Goal: Information Seeking & Learning: Check status

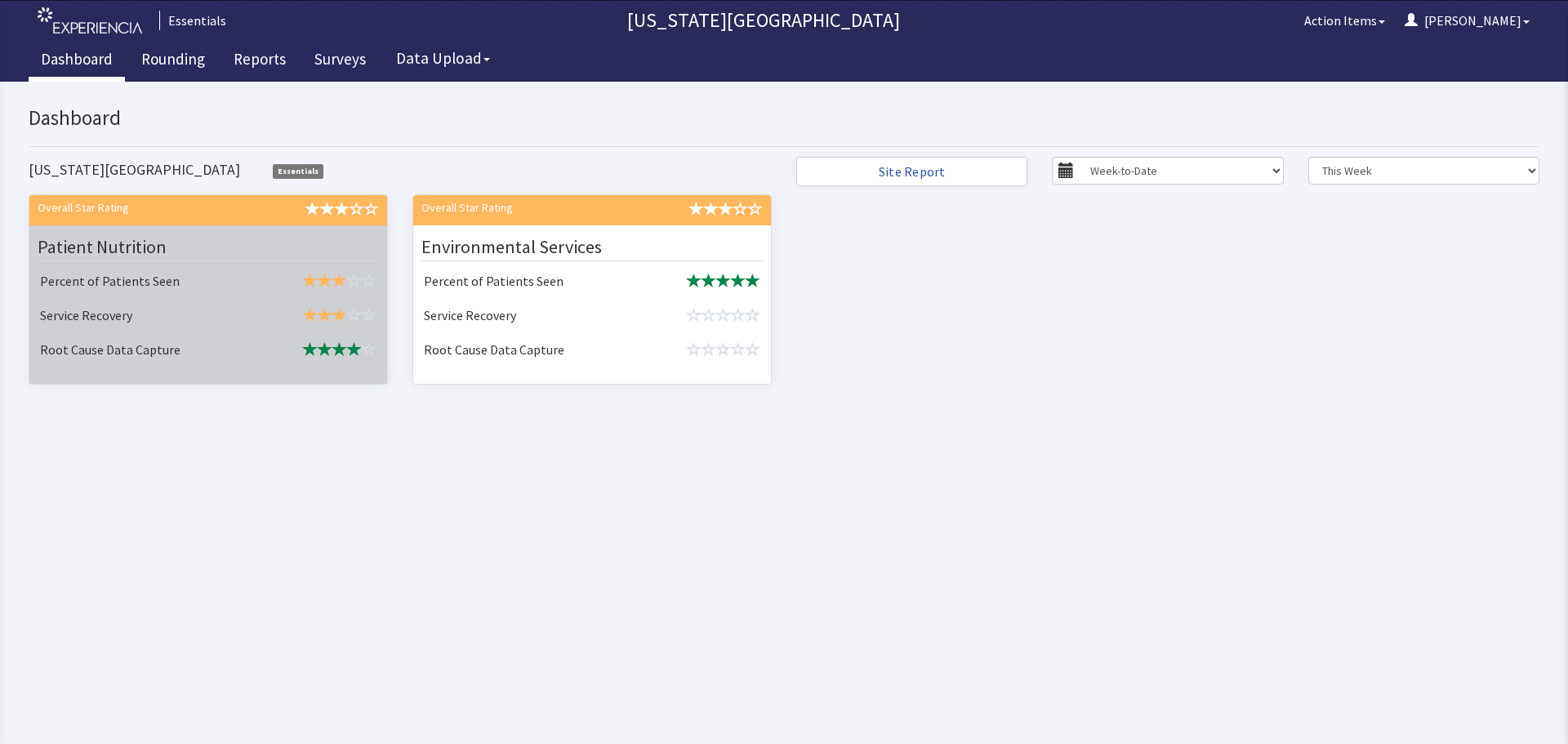
click at [251, 313] on td "Service Recovery" at bounding box center [146, 317] width 224 height 34
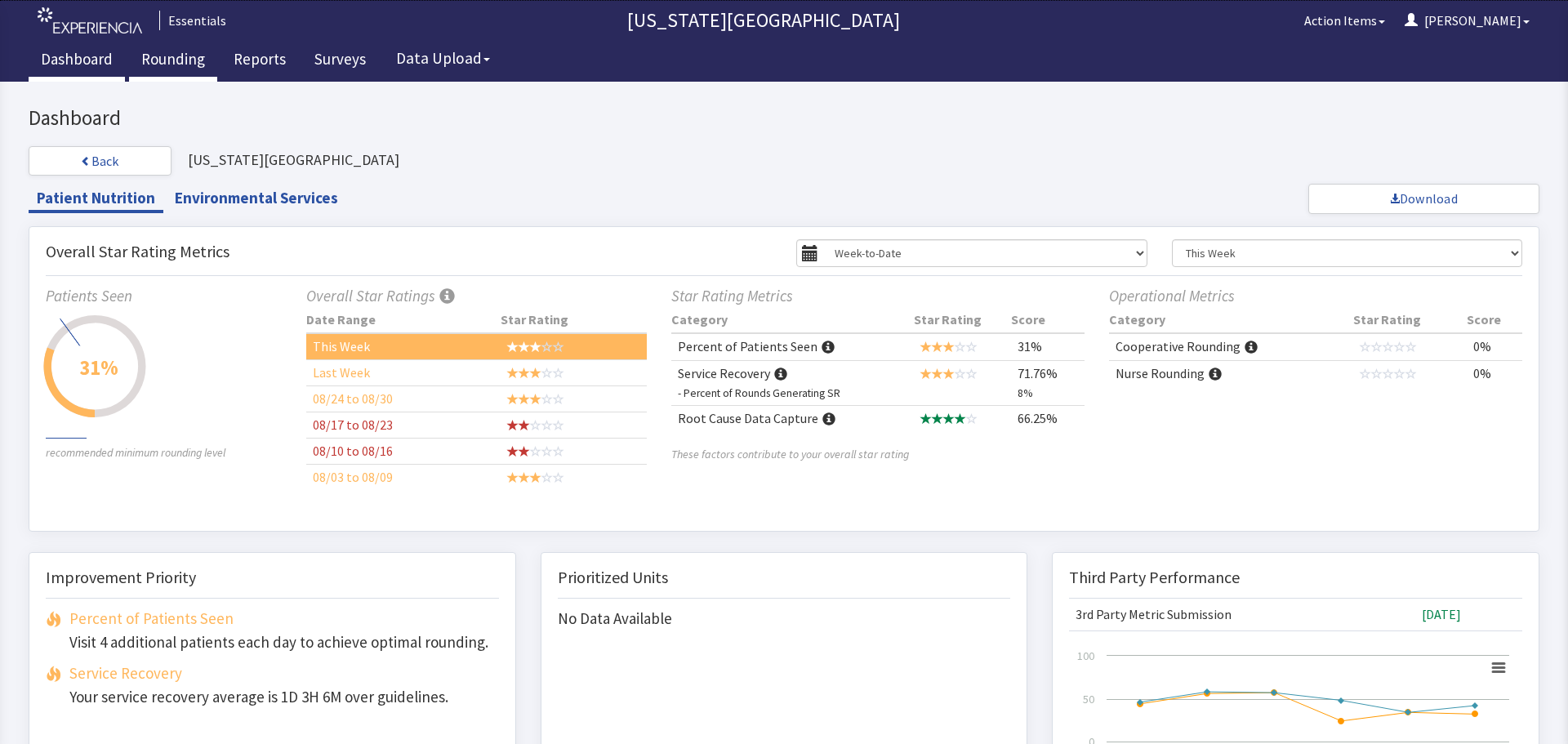
click at [190, 66] on link "Rounding" at bounding box center [173, 61] width 88 height 41
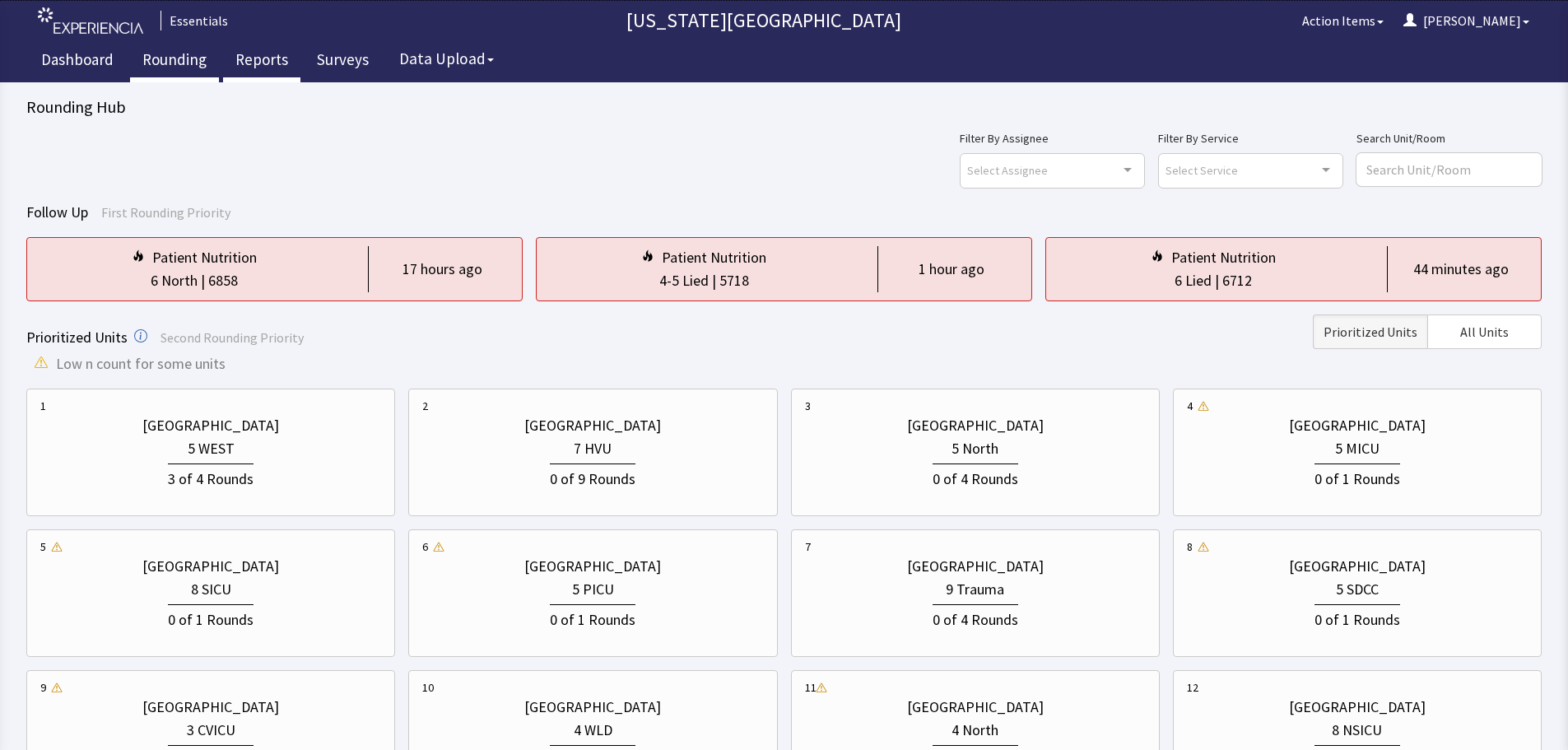
click at [253, 63] on link "Reports" at bounding box center [262, 62] width 77 height 42
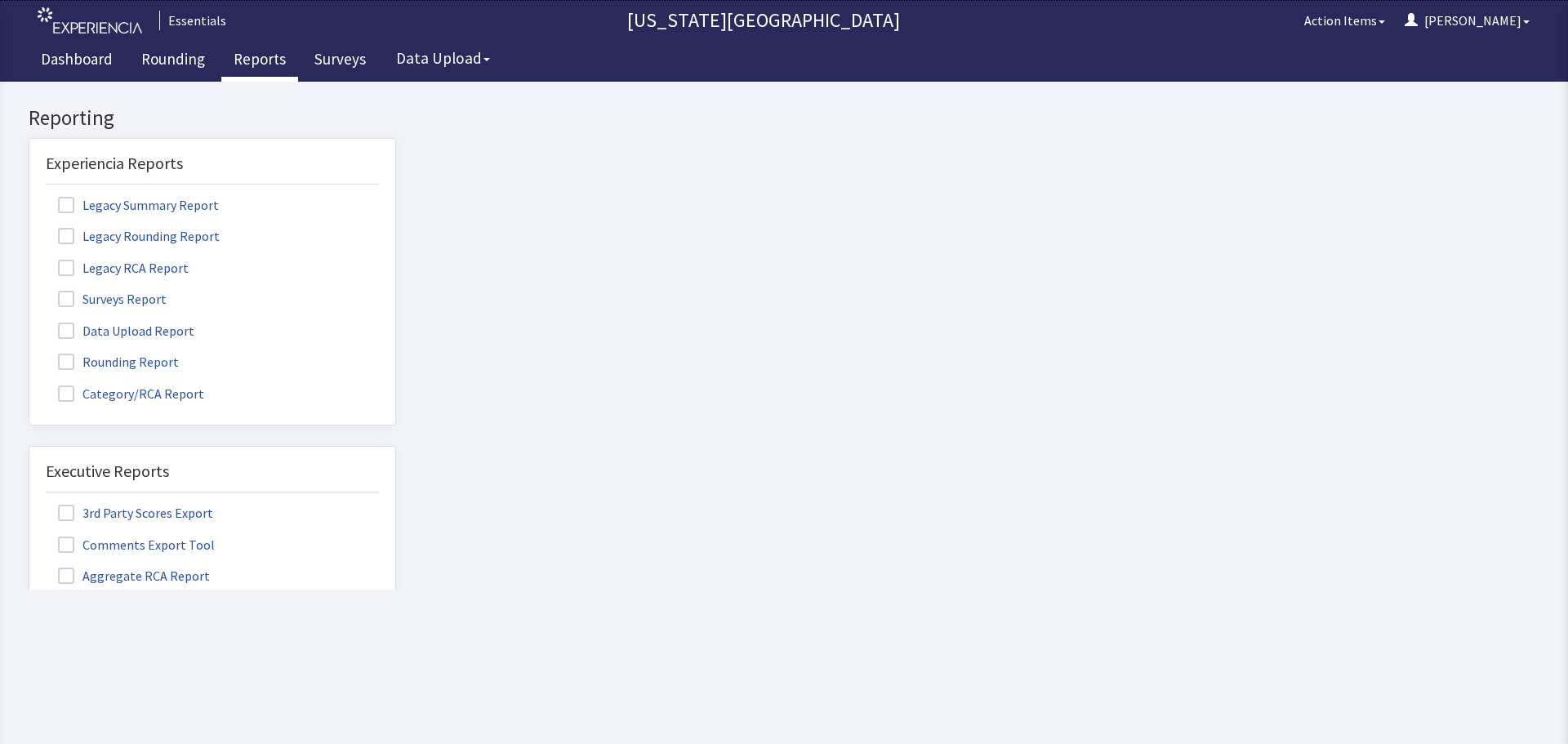
click at [74, 357] on span at bounding box center [66, 361] width 16 height 16
click at [30, 352] on input "Rounding Report" at bounding box center [30, 352] width 0 height 0
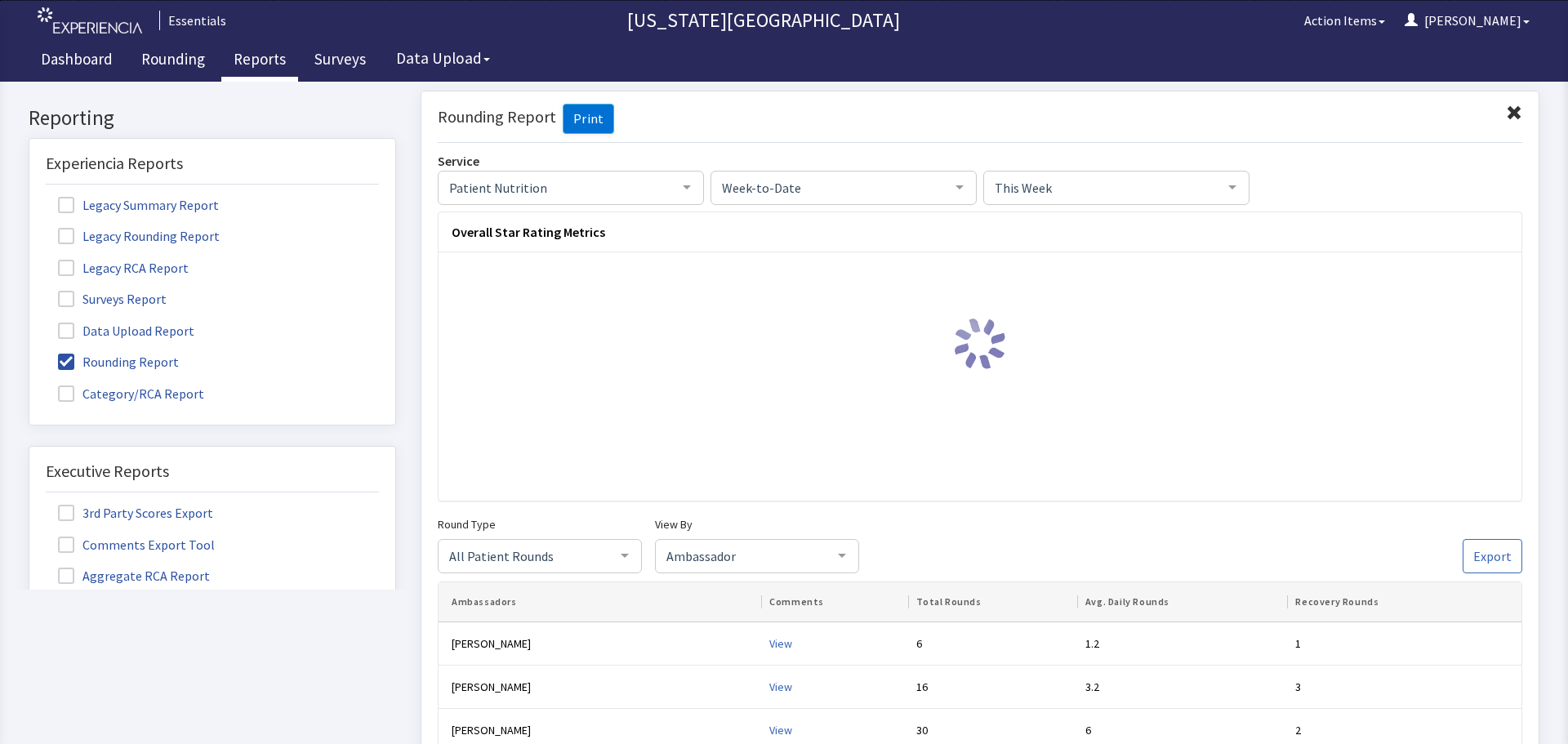
click at [69, 302] on span at bounding box center [66, 299] width 16 height 16
click at [30, 290] on input "Surveys Report" at bounding box center [30, 290] width 0 height 0
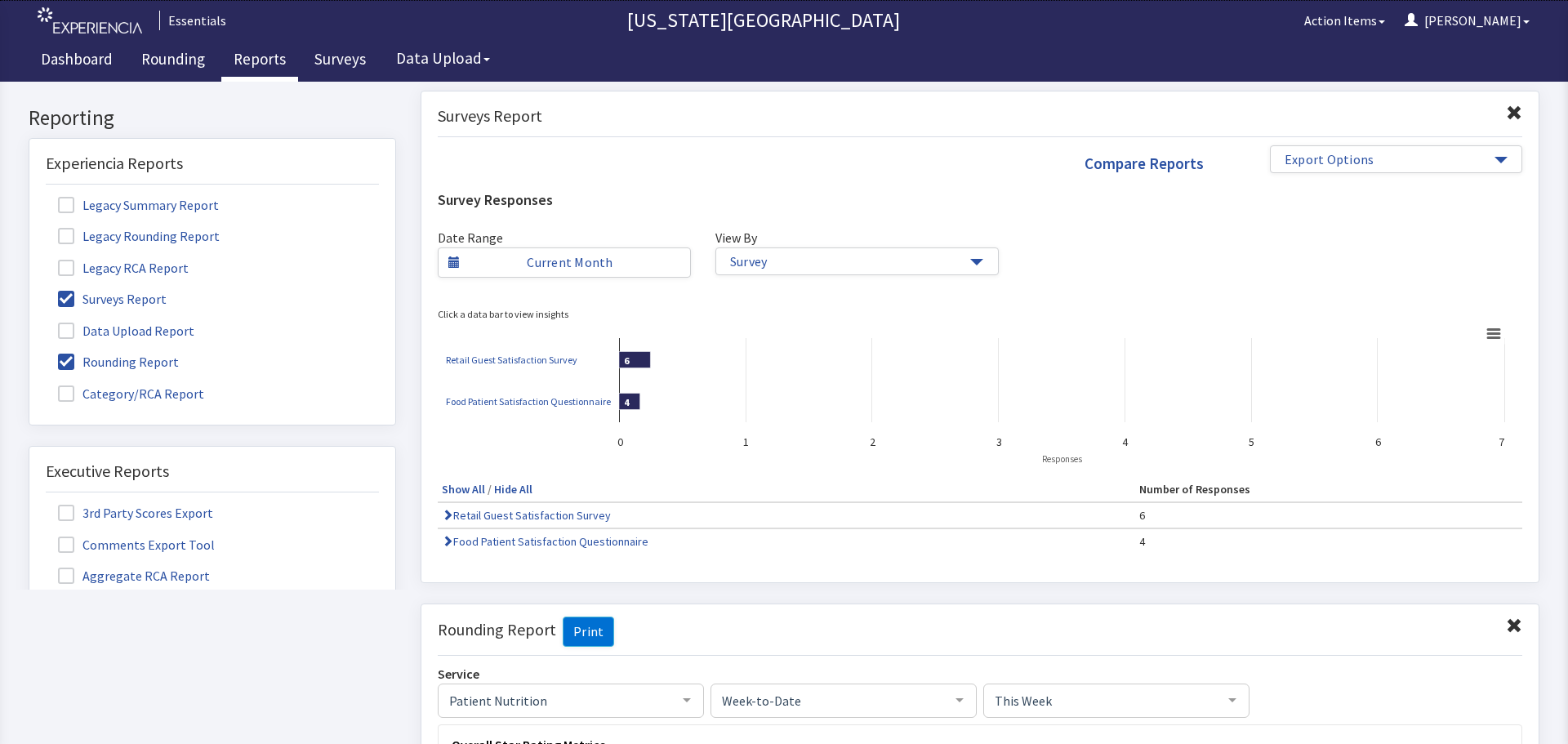
click at [59, 361] on span at bounding box center [66, 361] width 16 height 16
click at [30, 352] on input "Rounding Report" at bounding box center [30, 352] width 0 height 0
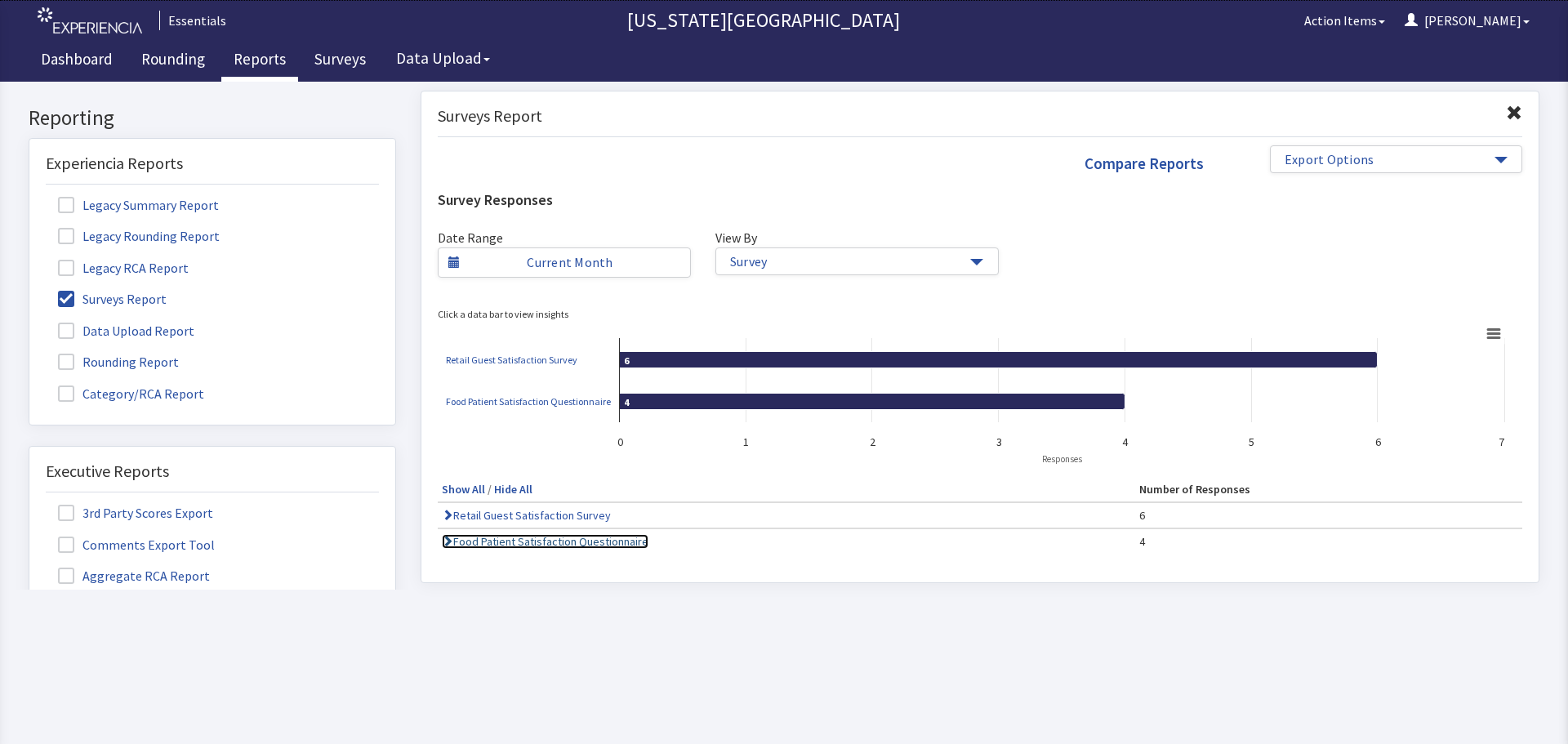
click at [540, 541] on link "Food Patient Satisfaction Questionnaire" at bounding box center [545, 541] width 207 height 14
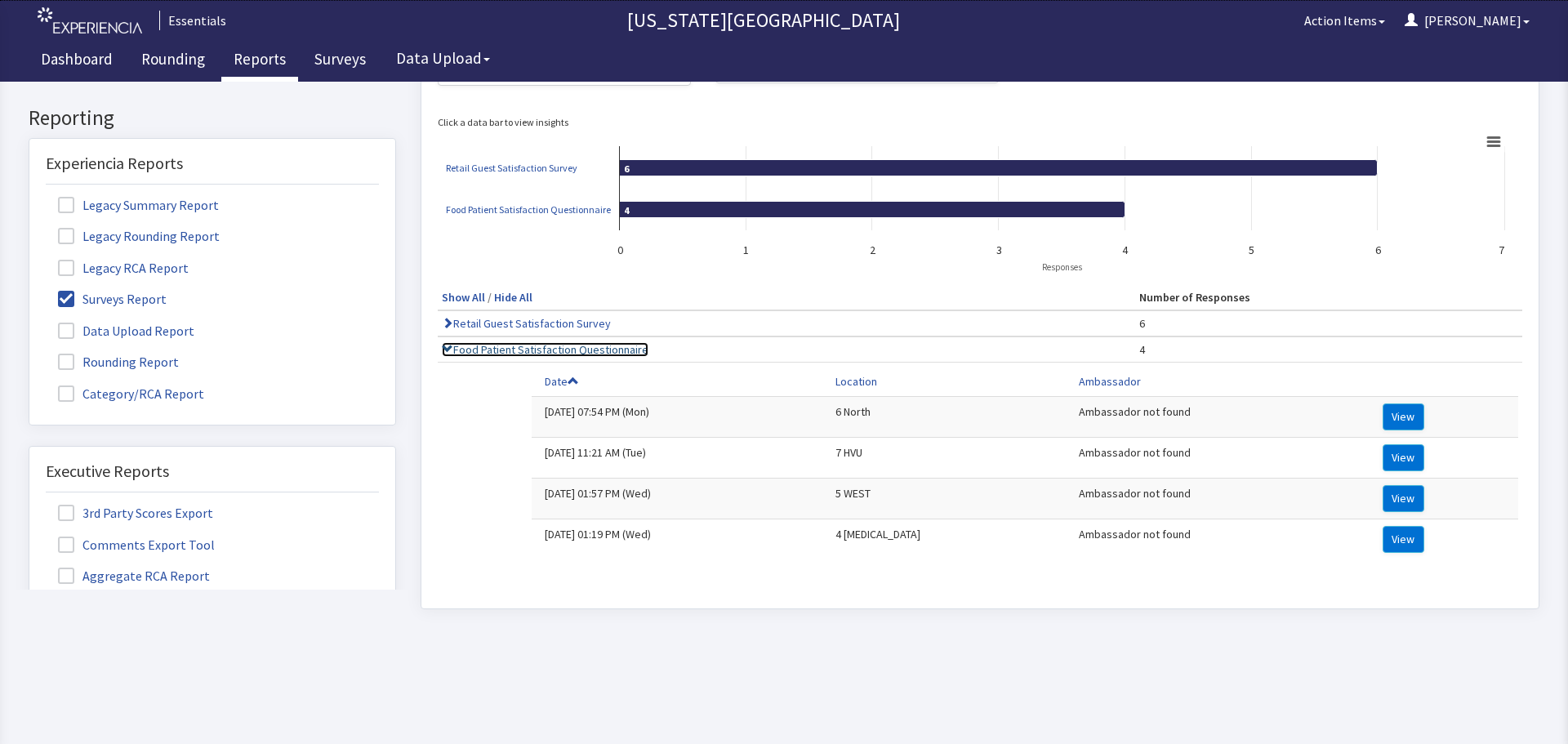
scroll to position [204, 0]
click at [1388, 529] on button "View" at bounding box center [1403, 539] width 41 height 27
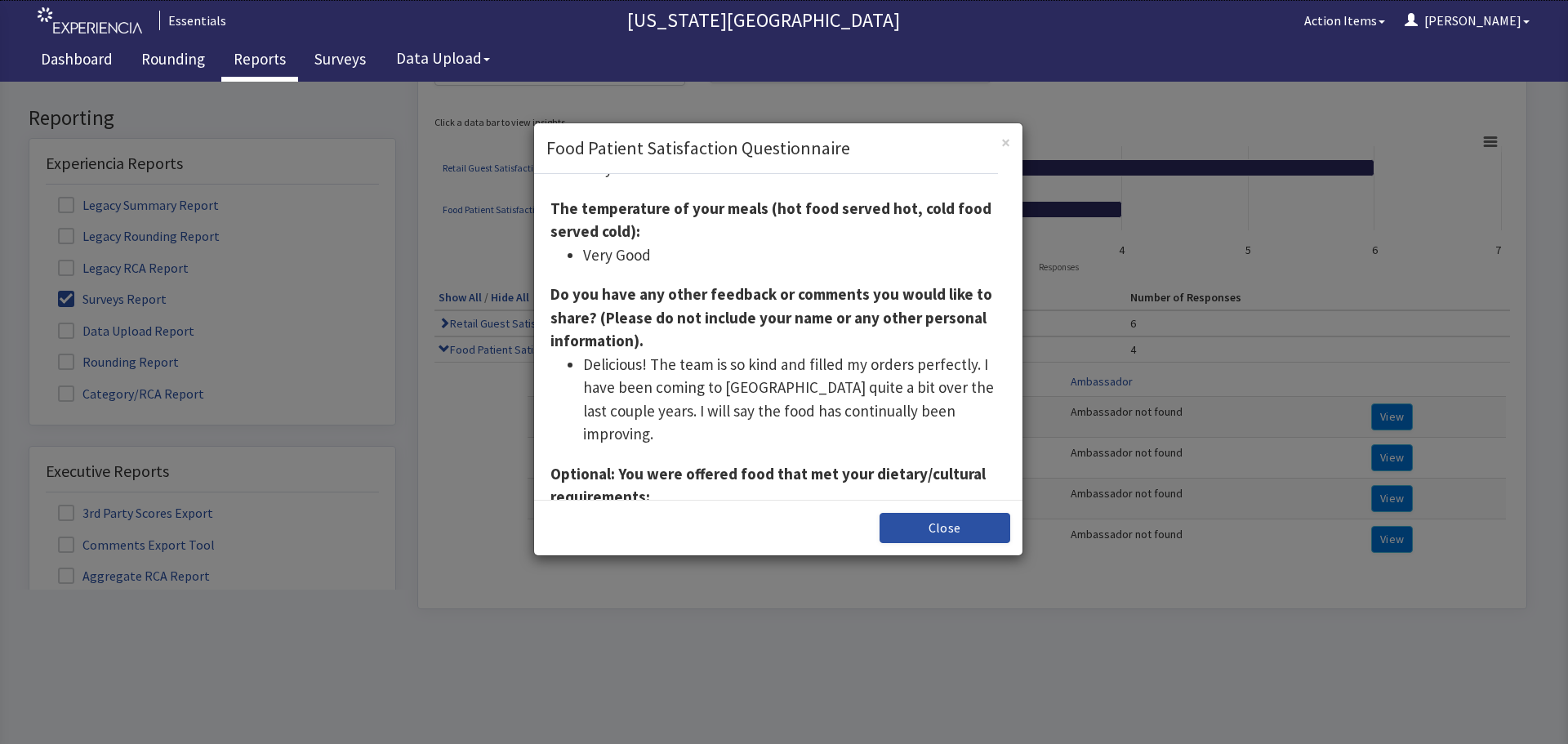
scroll to position [263, 0]
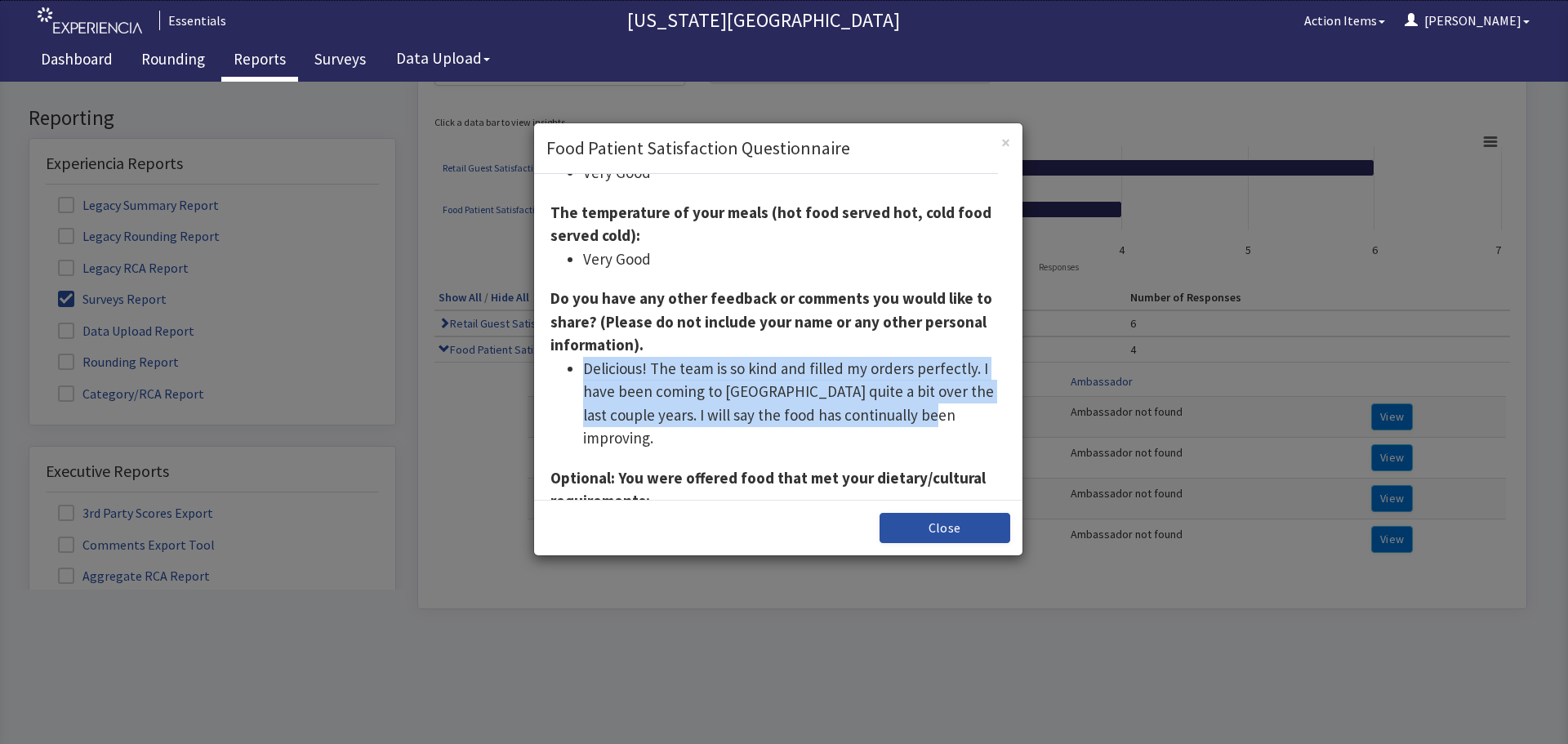
drag, startPoint x: 968, startPoint y: 416, endPoint x: 585, endPoint y: 371, distance: 385.6
click at [585, 371] on li "Delicious! The team is so kind and filled my orders perfectly. I have been comi…" at bounding box center [795, 403] width 423 height 93
click at [665, 379] on li "Delicious! The team is so kind and filled my orders perfectly. I have been comi…" at bounding box center [795, 403] width 423 height 93
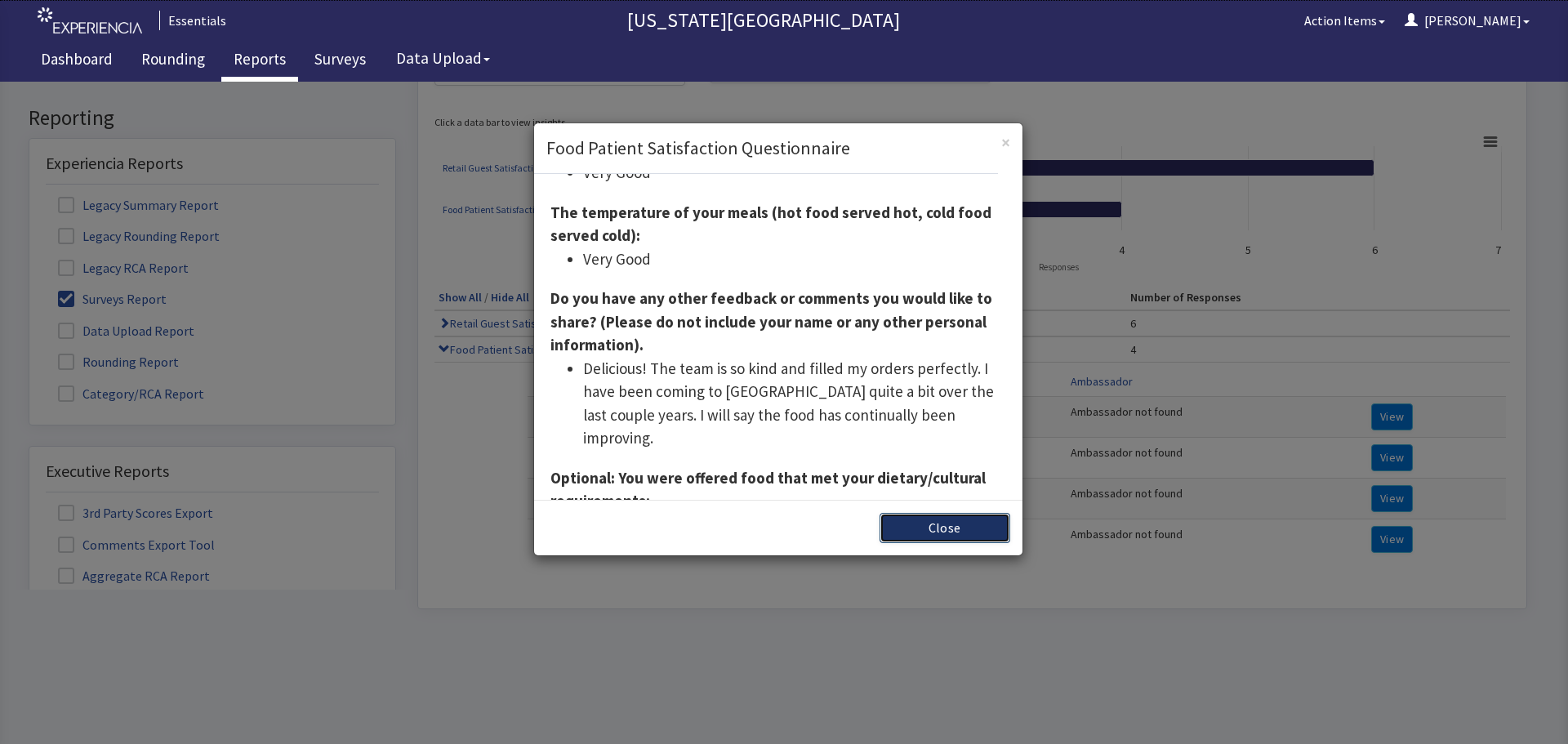
click at [933, 527] on button "Close" at bounding box center [944, 528] width 130 height 31
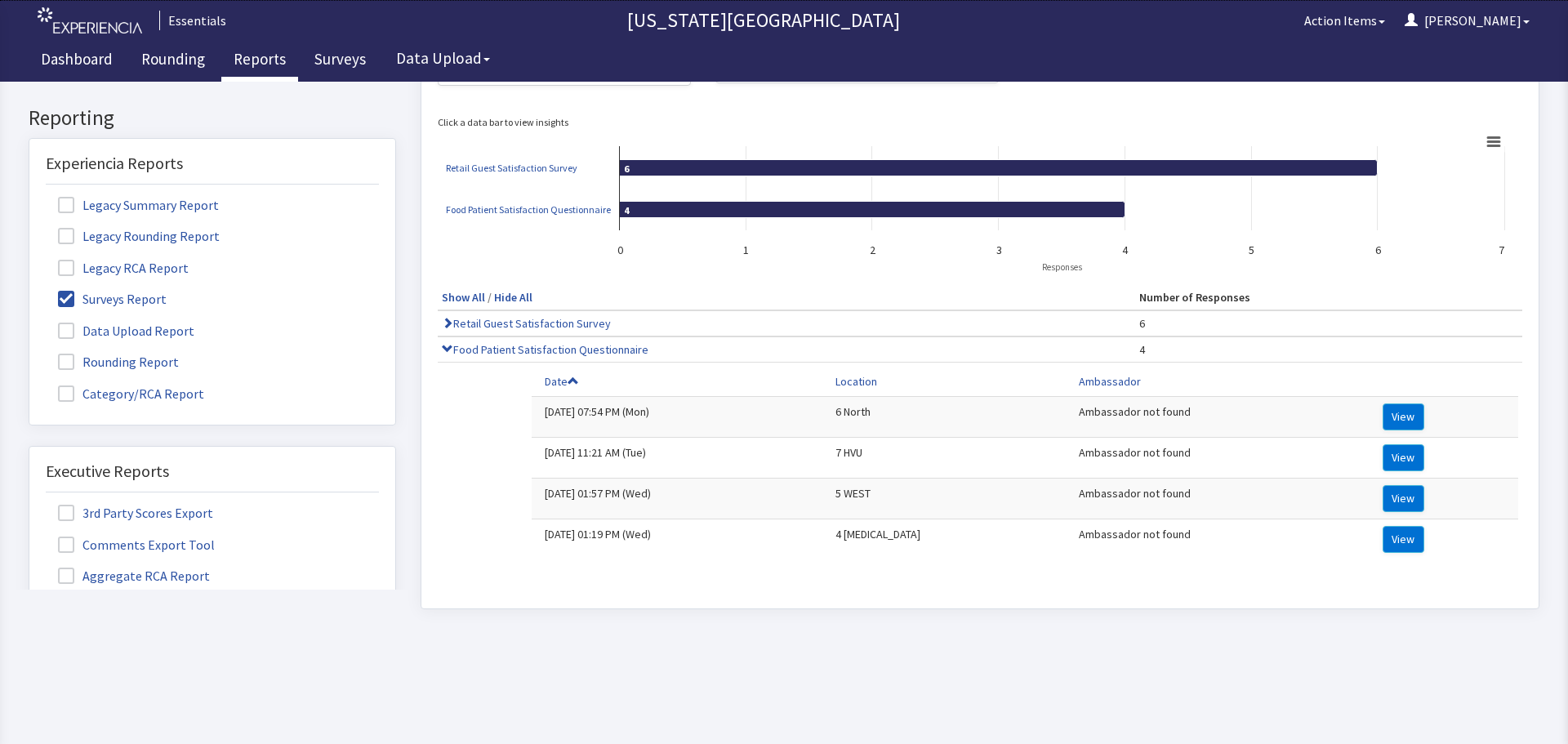
click at [733, 623] on div "x Upgrade to Experiencia Close Send Inquiry Reporting Experiencia Reports Legac…" at bounding box center [784, 272] width 1511 height 747
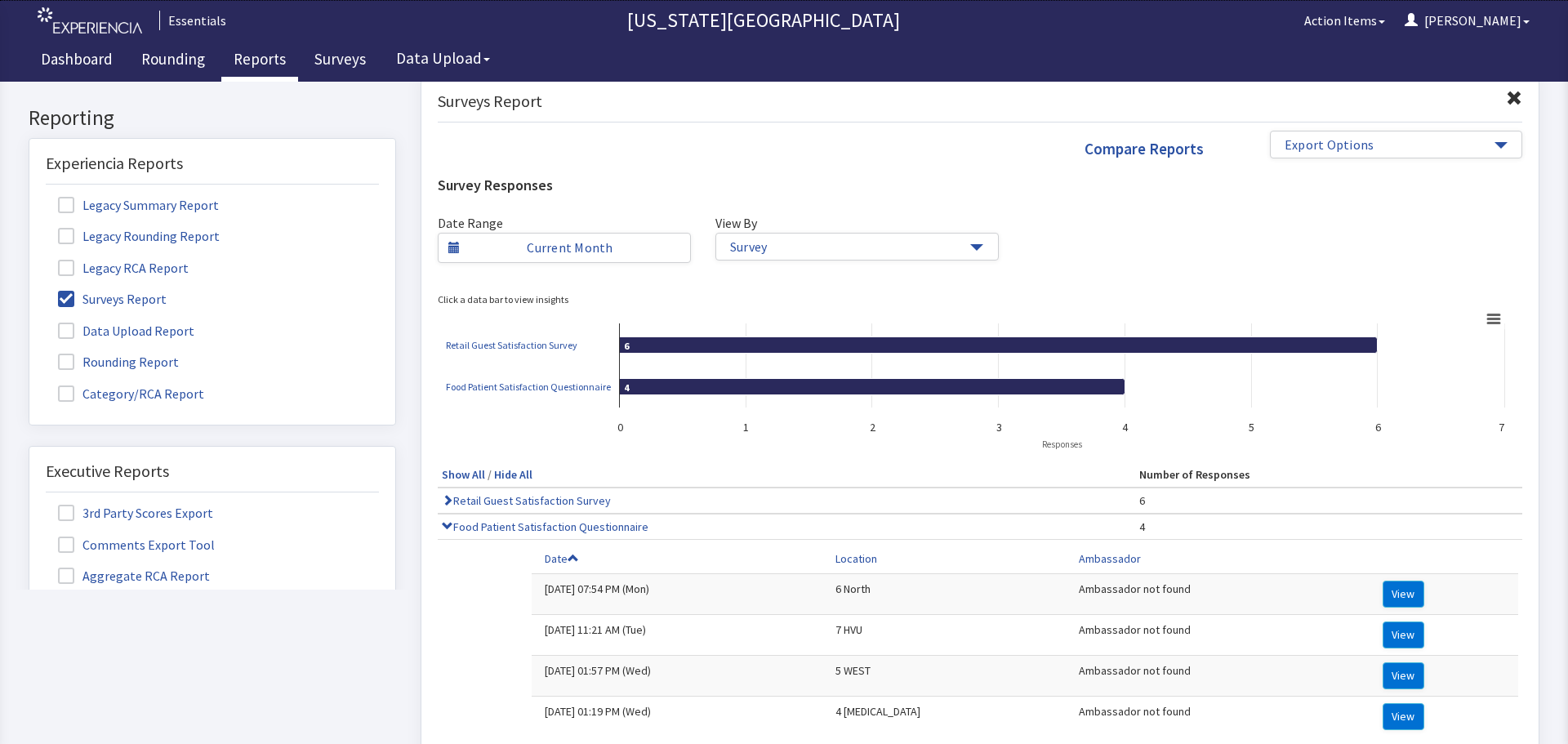
scroll to position [0, 0]
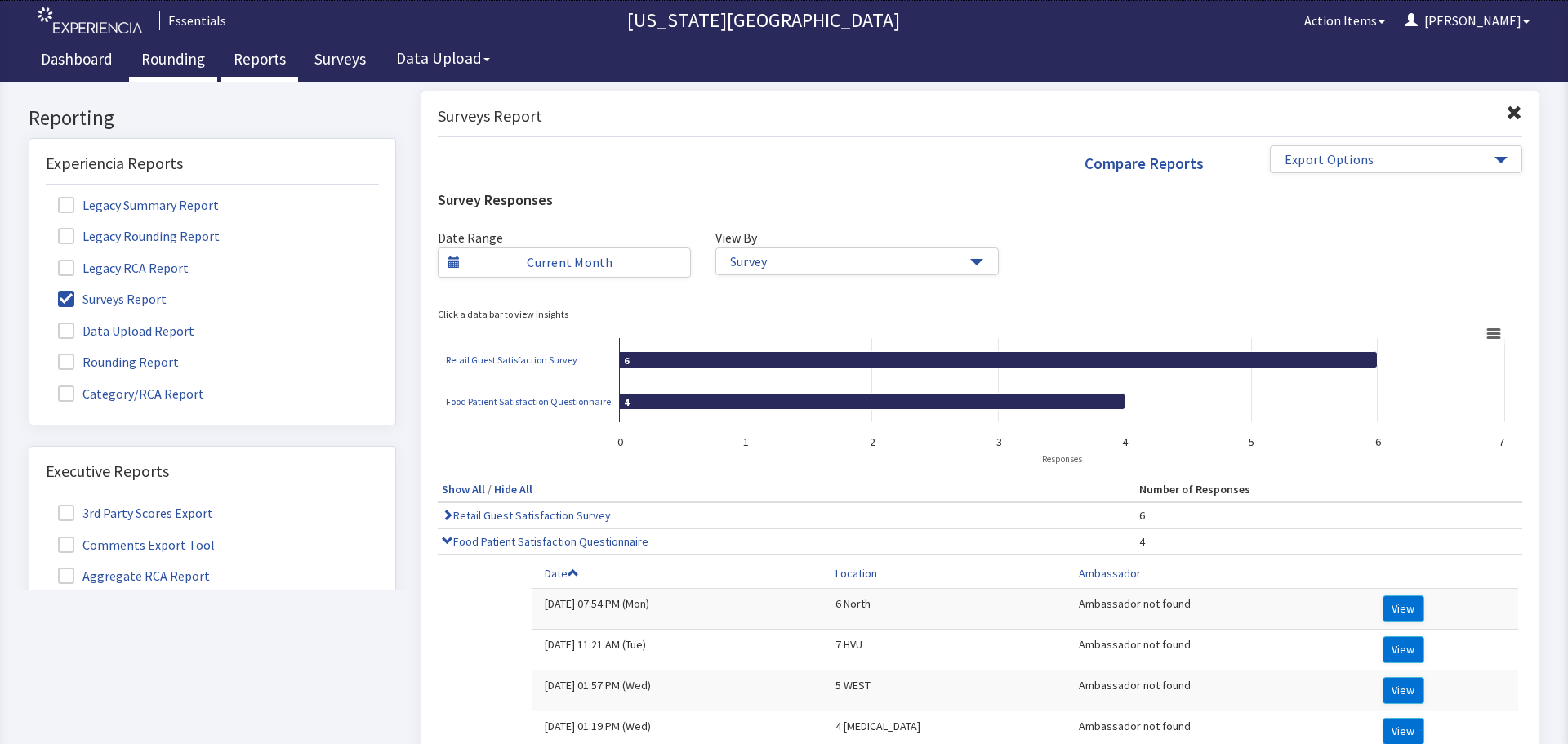
click at [179, 57] on link "Rounding" at bounding box center [173, 61] width 88 height 41
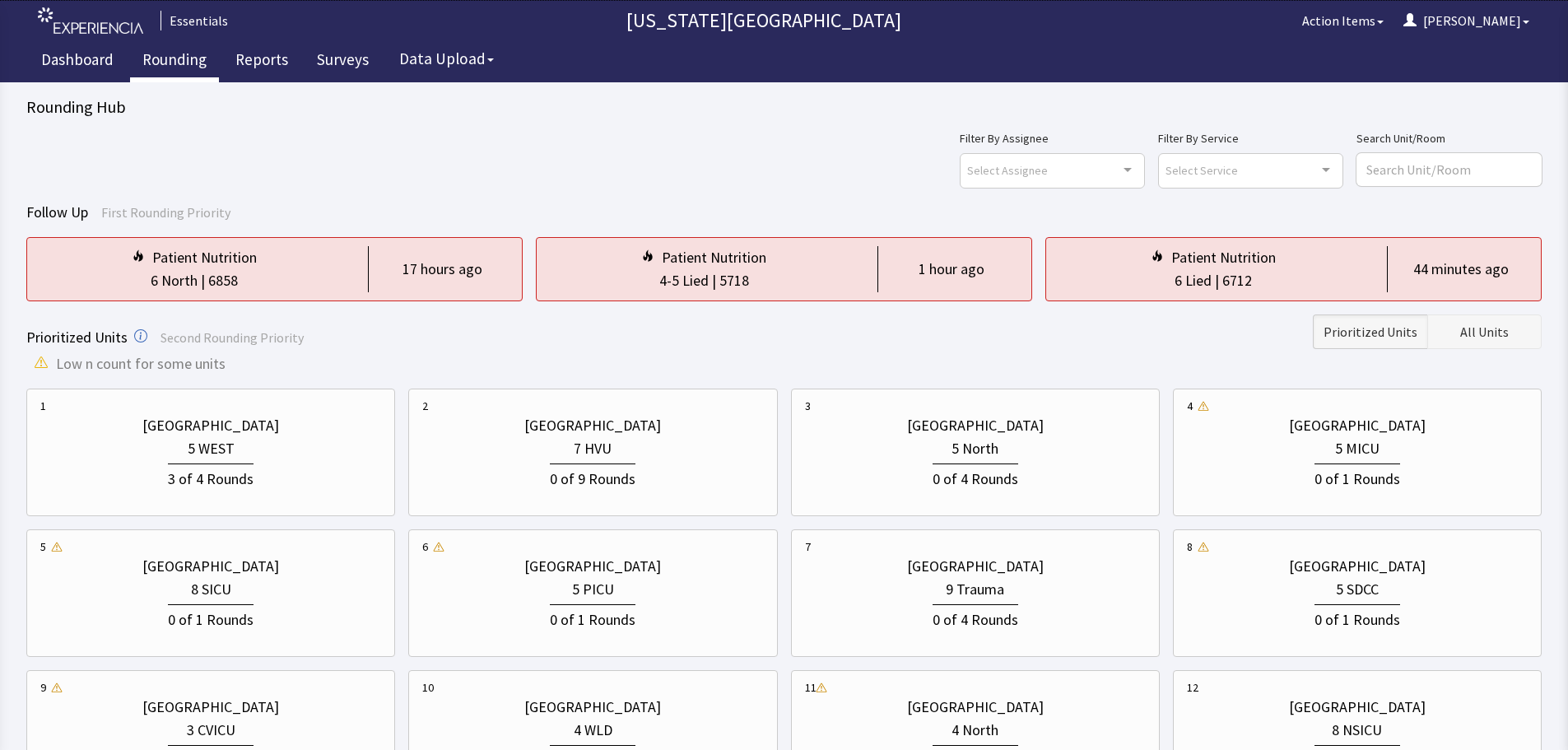
click at [1537, 334] on button "All Units" at bounding box center [1485, 332] width 115 height 35
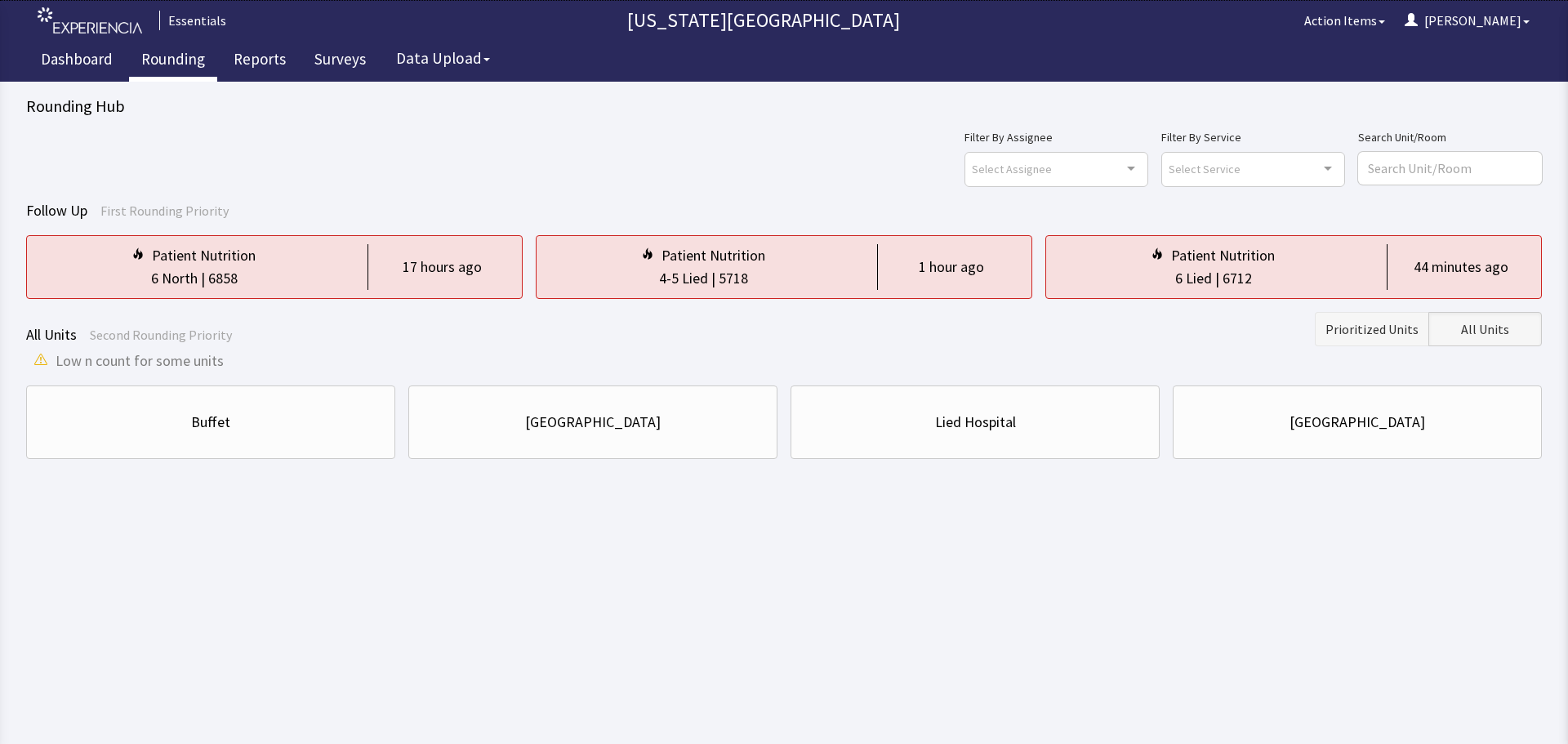
click at [1350, 332] on span "Prioritized Units" at bounding box center [1372, 328] width 93 height 19
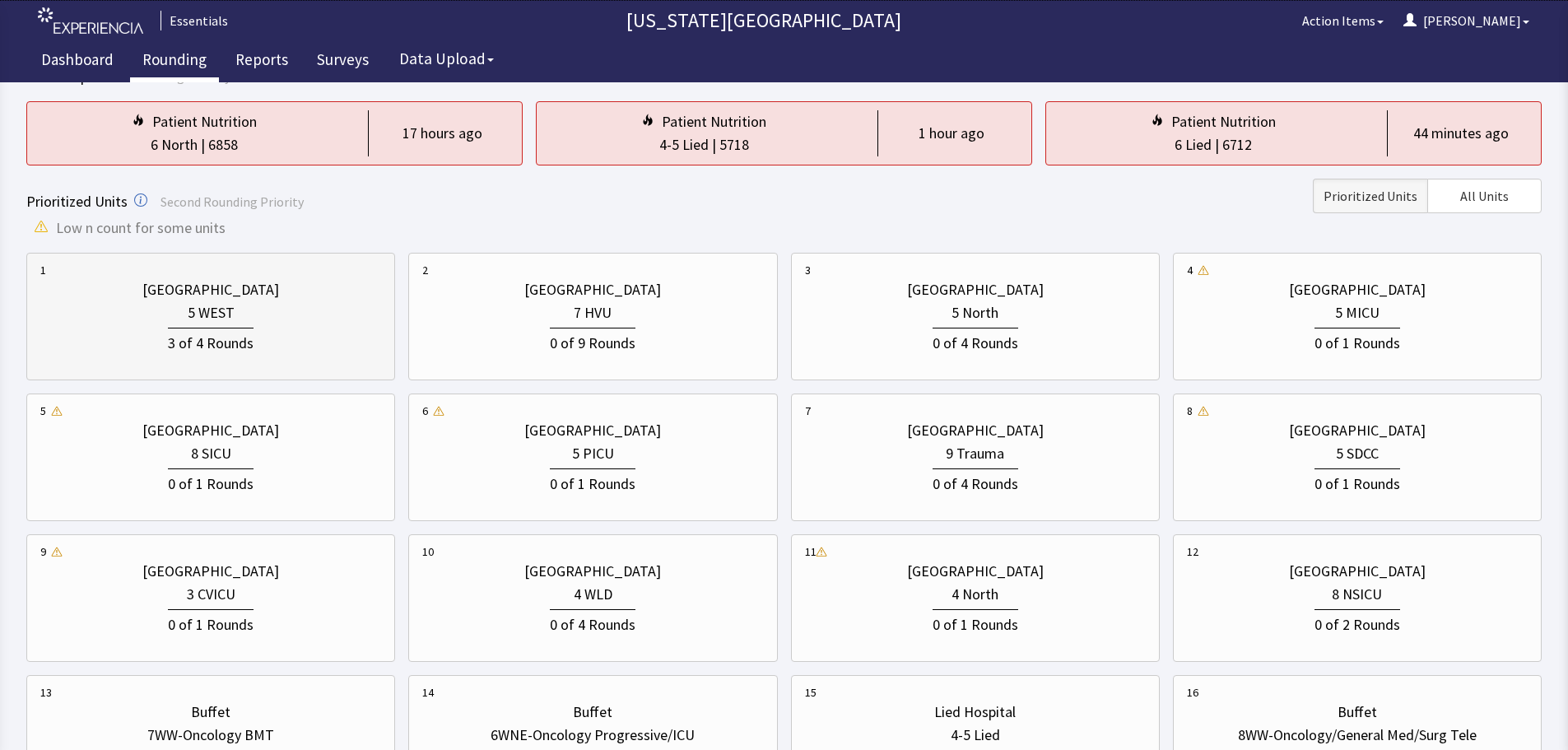
scroll to position [165, 0]
